Goal: Information Seeking & Learning: Learn about a topic

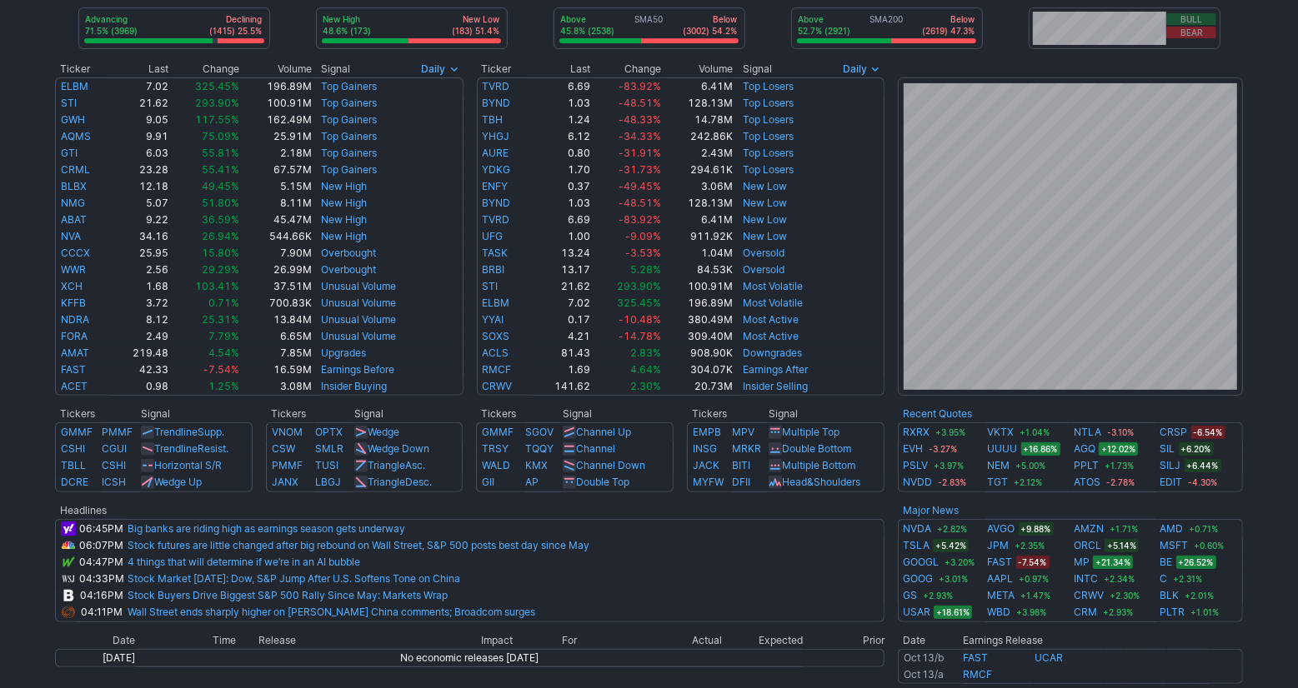
scroll to position [274, 0]
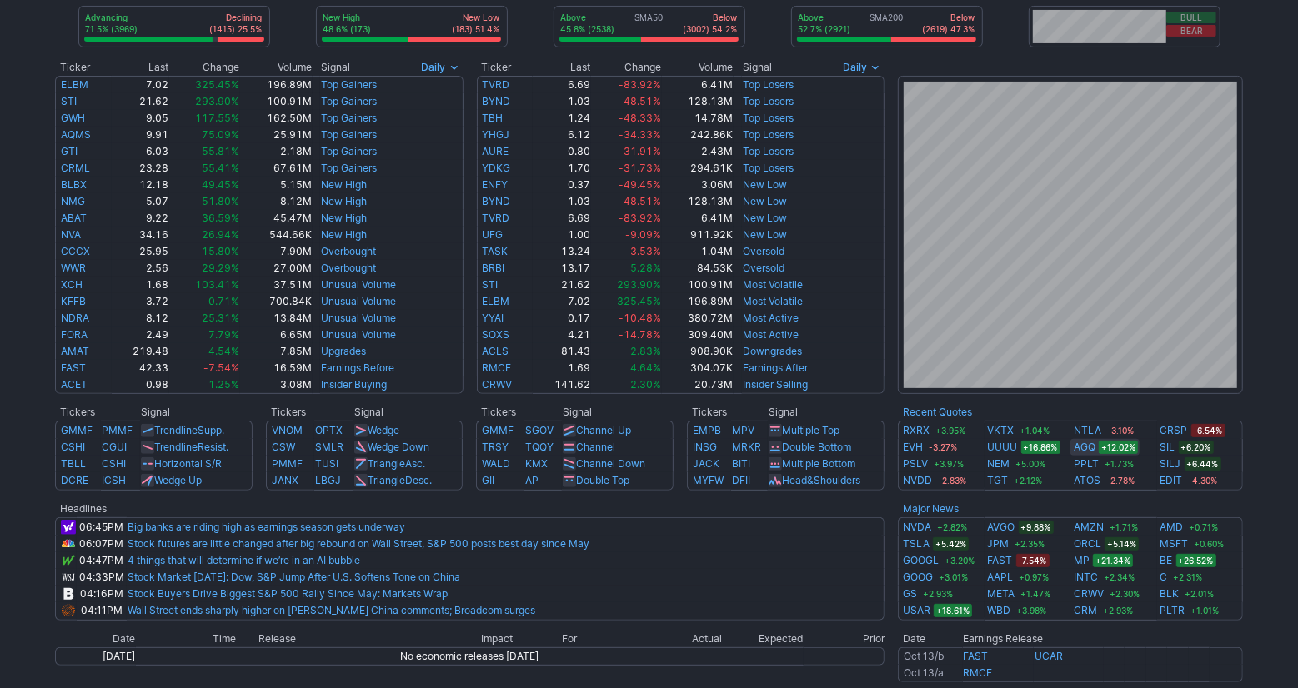
click at [1090, 448] on link "AGQ" at bounding box center [1084, 447] width 22 height 17
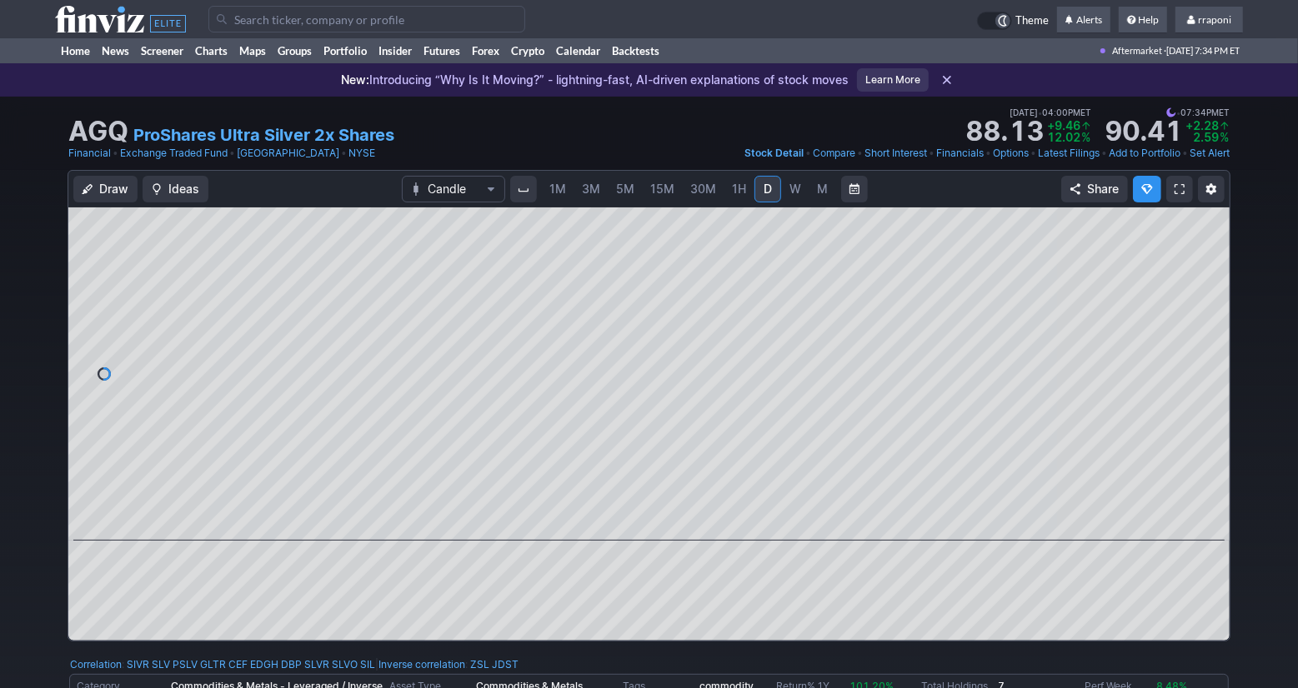
click at [1267, 538] on div "Draw Ideas Candle 1M 3M 5M 15M 30M 1H D W M Share" at bounding box center [649, 412] width 1298 height 485
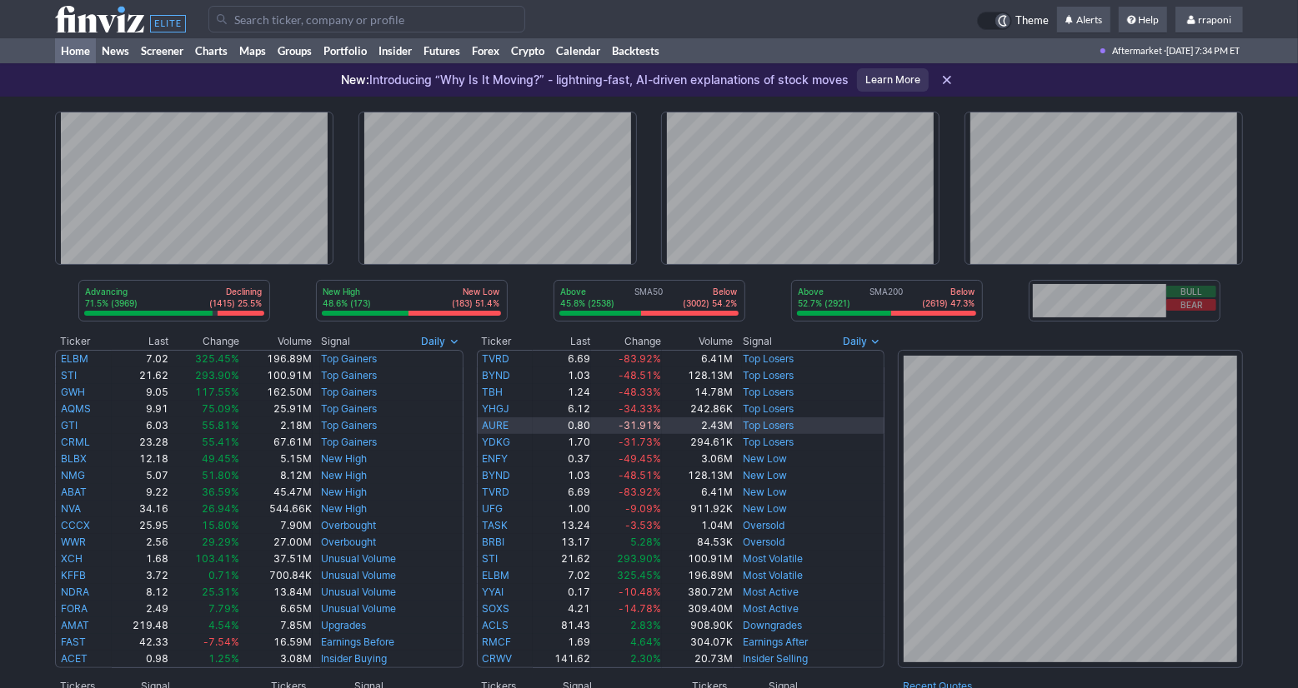
scroll to position [296, 0]
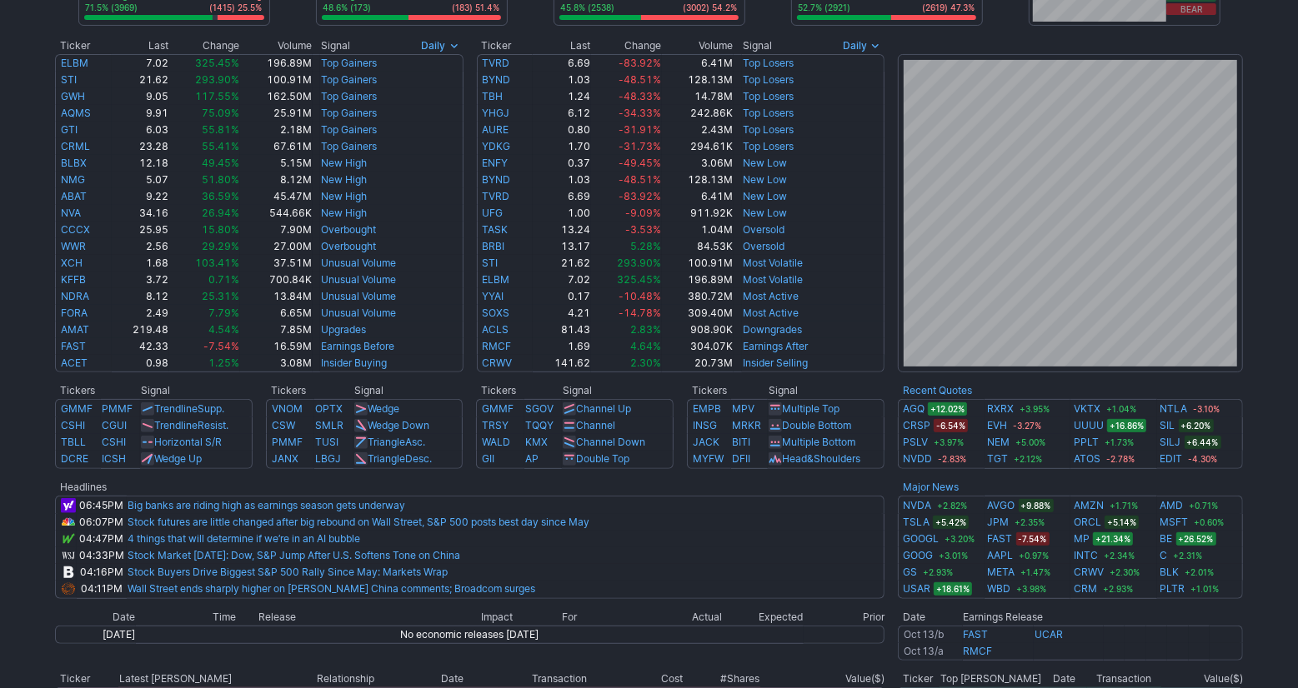
click at [1271, 499] on div "Advancing 71.5% (3969) Declining (1415) 25.5% New High 48.6% (173) New Low (183…" at bounding box center [649, 370] width 1298 height 1139
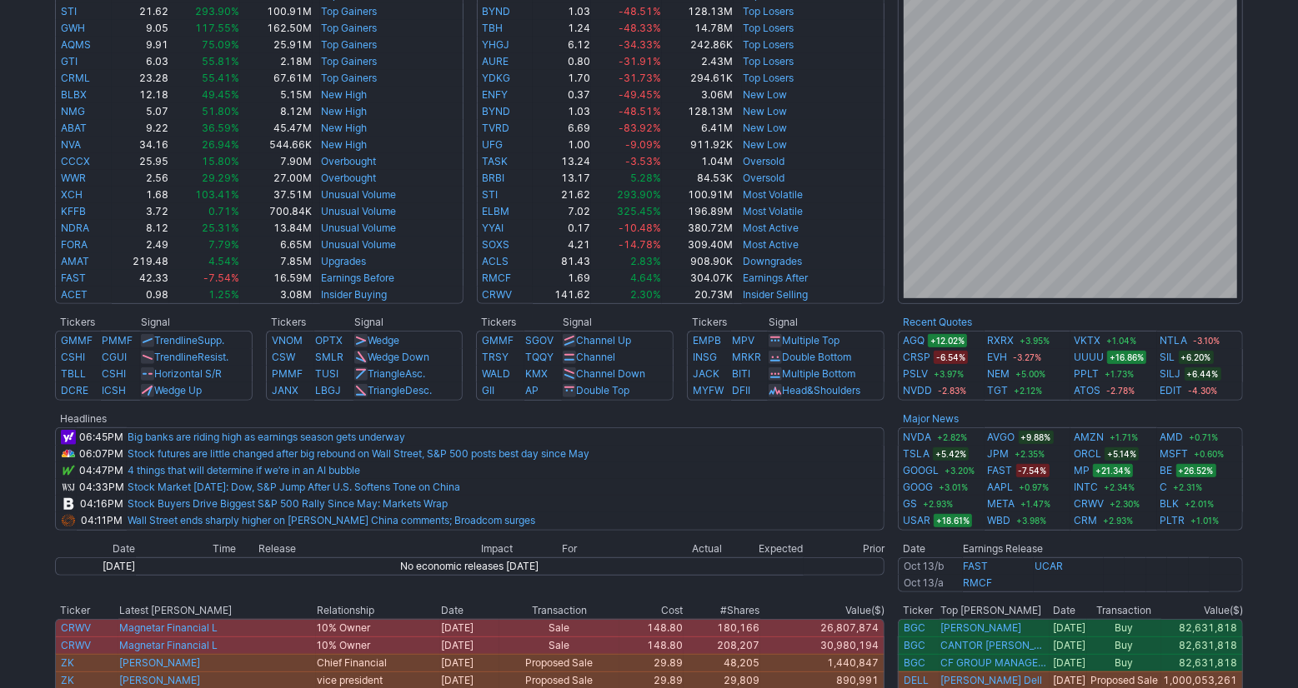
scroll to position [366, 0]
click at [1278, 548] on div "Advancing 71.5% (3969) Declining (1415) 25.5% New High 48.6% (173) New Low (183…" at bounding box center [649, 300] width 1298 height 1139
